Goal: Task Accomplishment & Management: Manage account settings

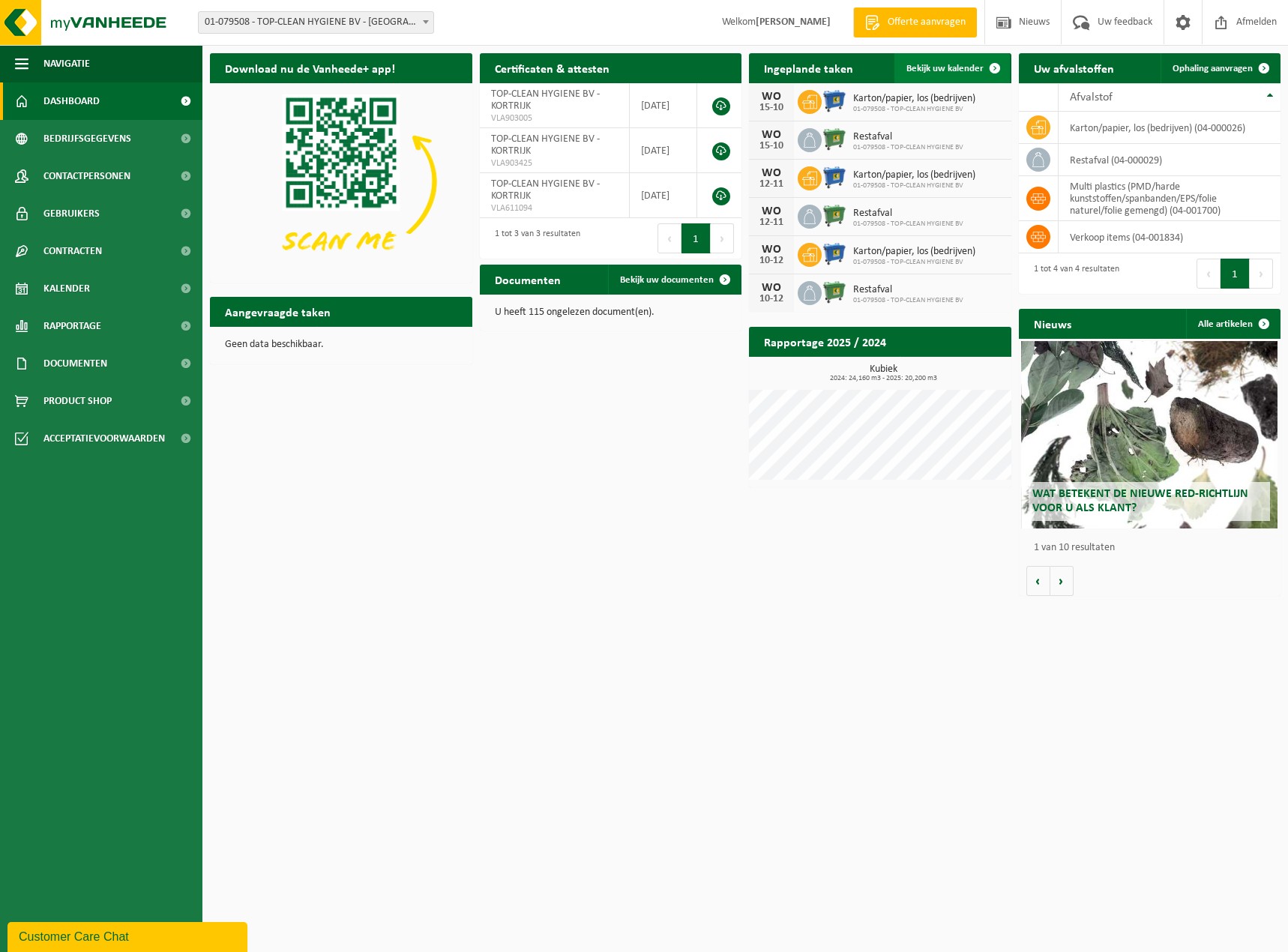
click at [934, 61] on link "Bekijk uw kalender" at bounding box center [951, 68] width 115 height 30
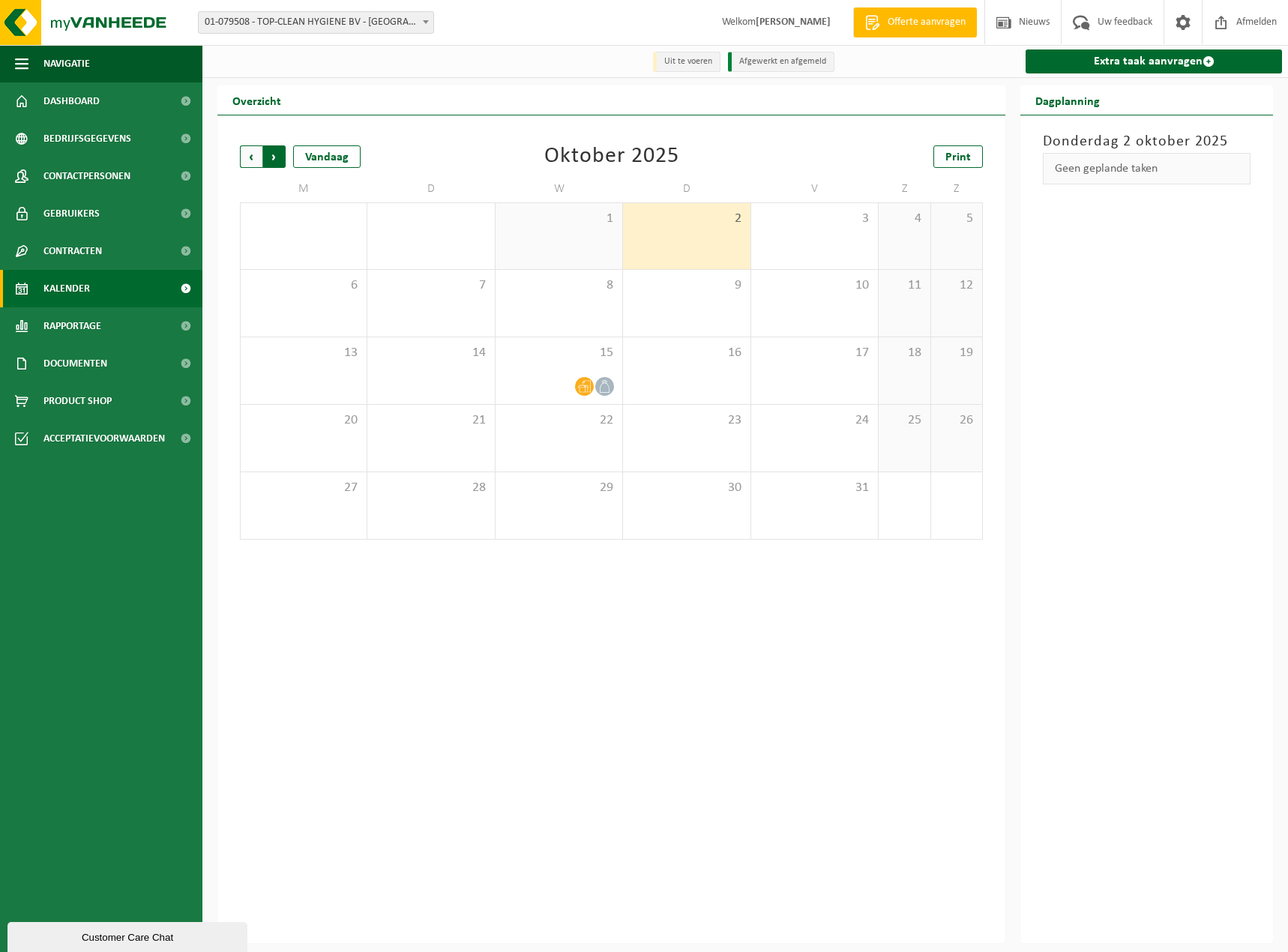
click at [251, 160] on span "Vorige" at bounding box center [251, 157] width 22 height 22
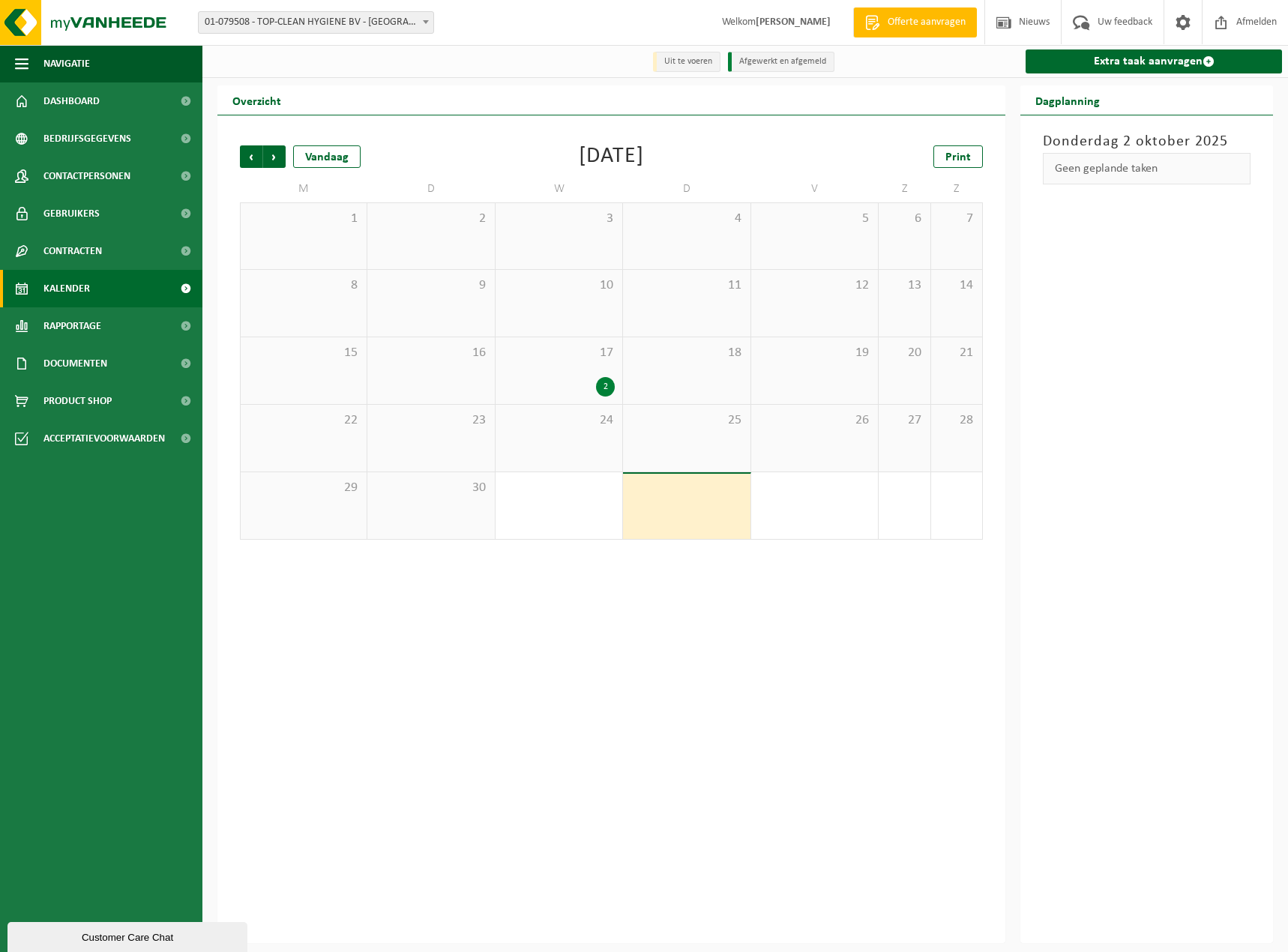
click at [582, 383] on div "2" at bounding box center [559, 386] width 112 height 19
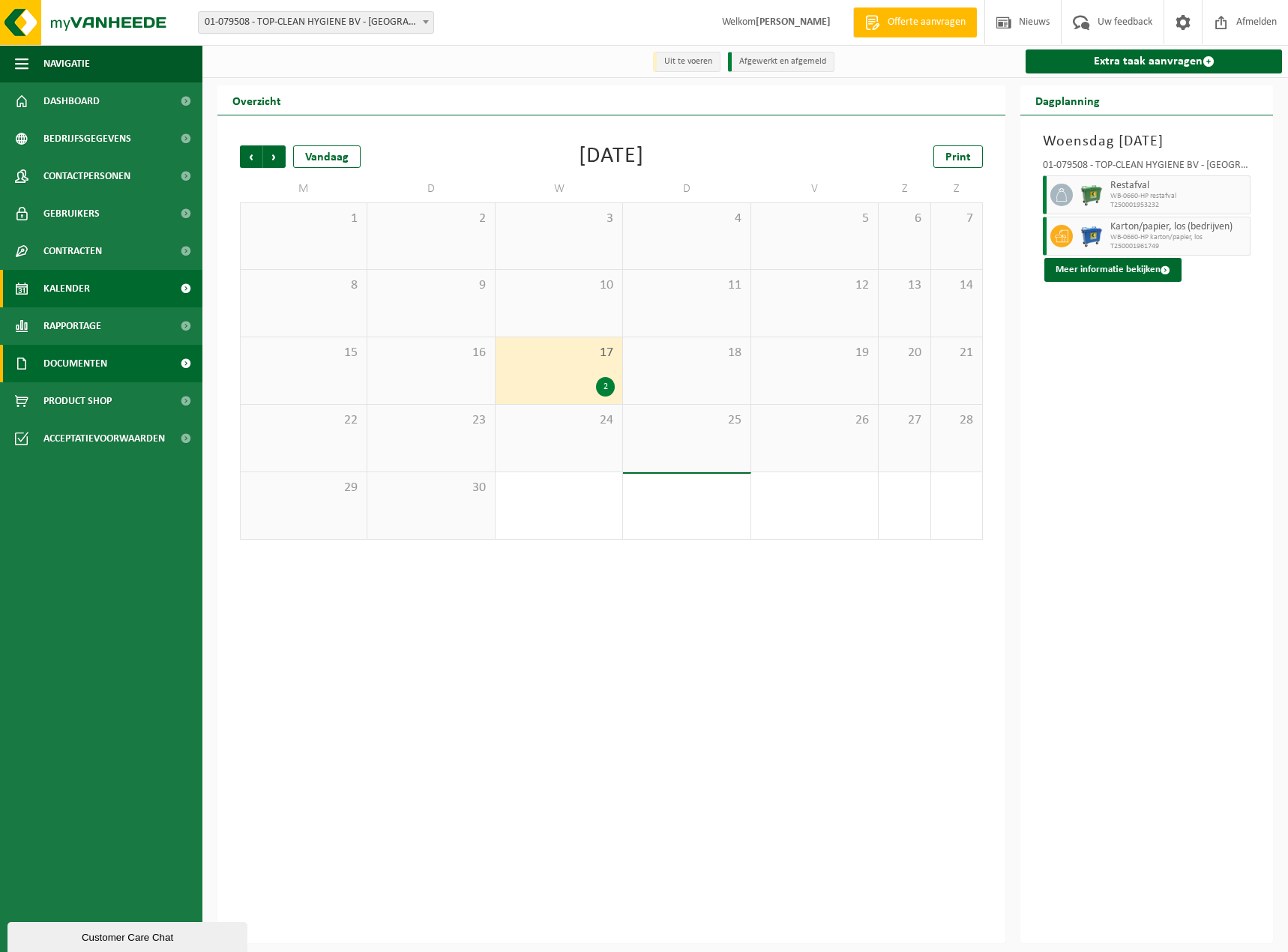
click at [94, 351] on span "Documenten" at bounding box center [75, 363] width 64 height 38
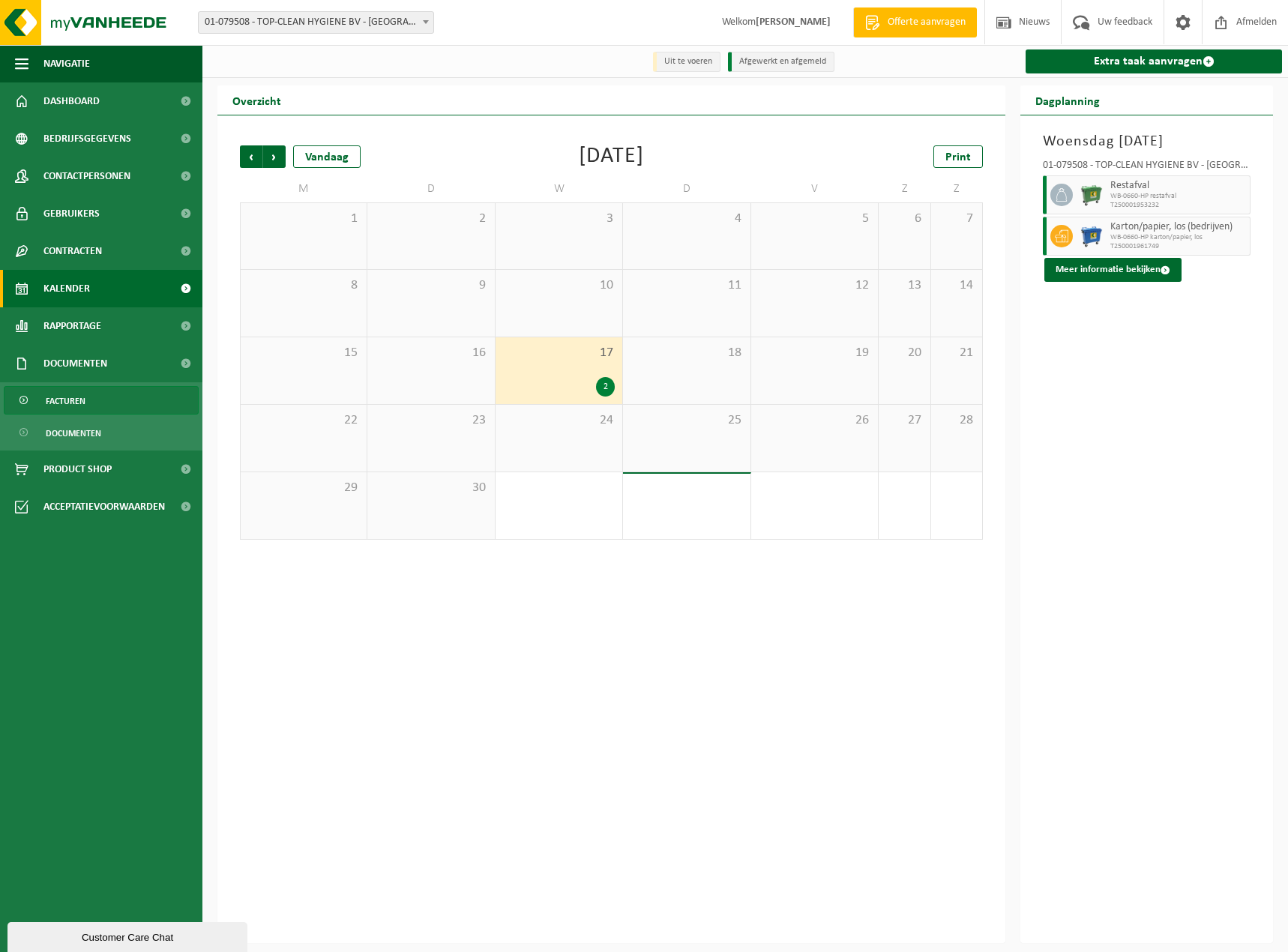
click at [57, 388] on span "Facturen" at bounding box center [65, 401] width 40 height 29
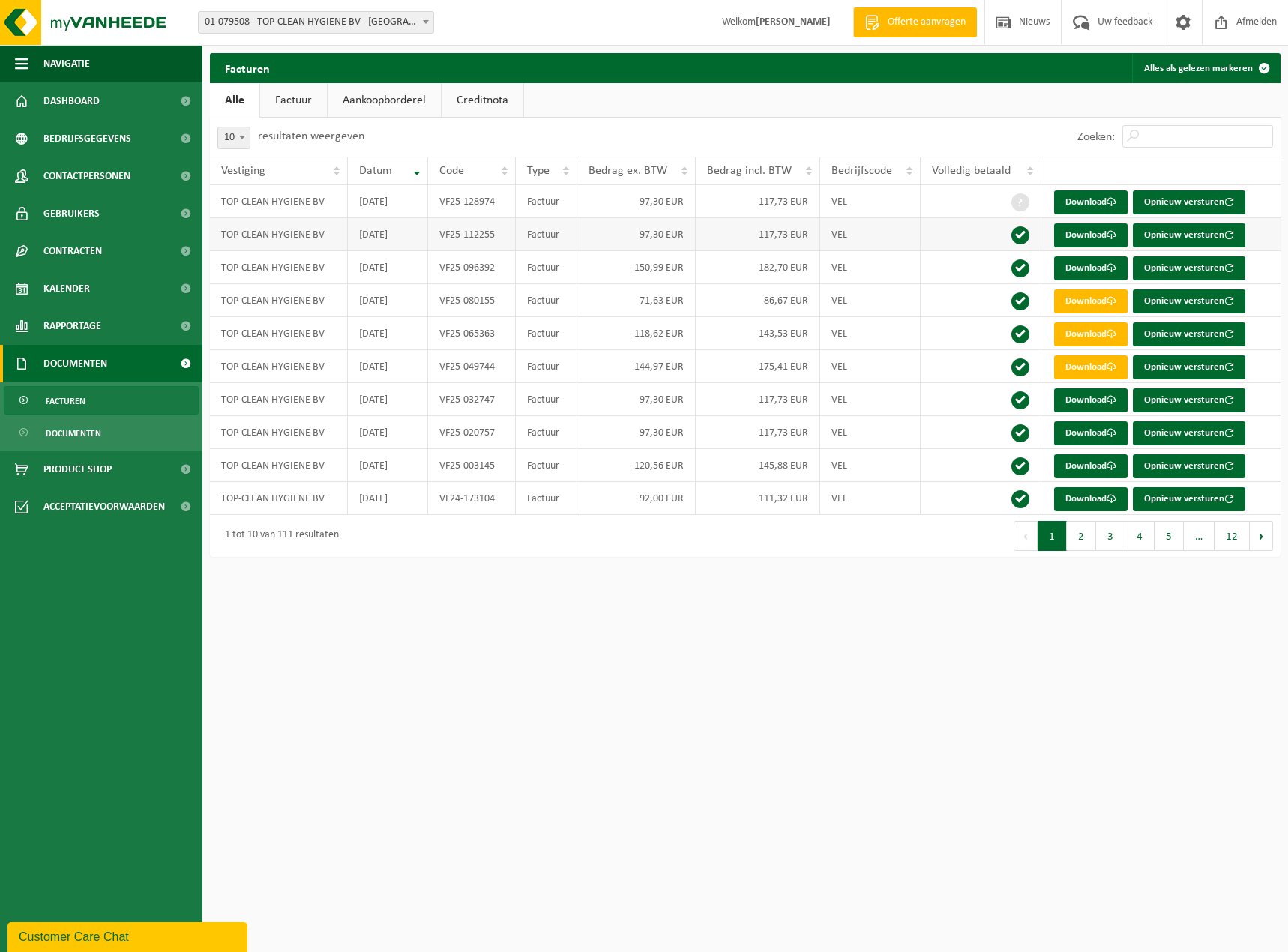
click at [625, 239] on td "97,30 EUR" at bounding box center [636, 235] width 119 height 33
click at [1092, 239] on link "Download" at bounding box center [1092, 235] width 74 height 24
